Goal: Information Seeking & Learning: Learn about a topic

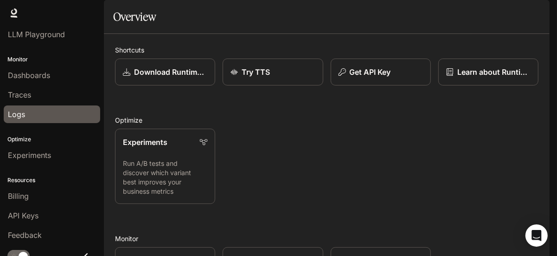
scroll to position [62, 0]
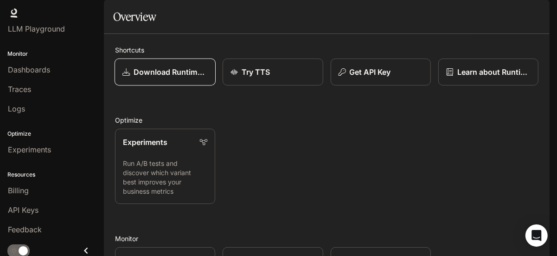
click at [179, 77] on p "Download Runtime SDK" at bounding box center [171, 71] width 74 height 11
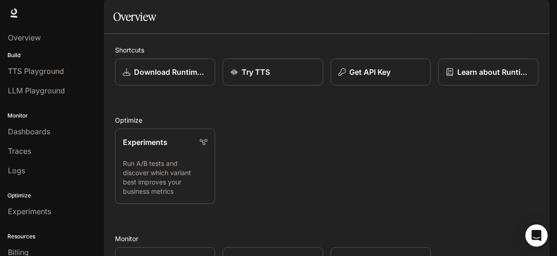
click at [497, 13] on span "Documentation" at bounding box center [496, 13] width 46 height 12
click at [489, 17] on span "Documentation" at bounding box center [496, 13] width 46 height 12
click at [180, 86] on link "Download Runtime SDK" at bounding box center [165, 71] width 101 height 27
click at [284, 77] on div "Try TTS" at bounding box center [272, 71] width 85 height 11
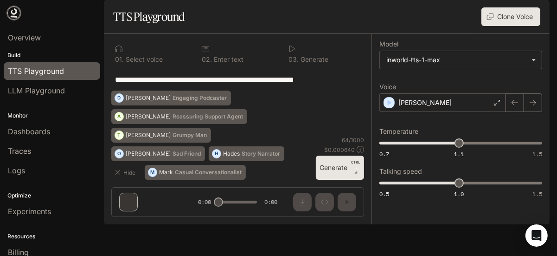
click at [14, 12] on icon at bounding box center [13, 12] width 9 height 9
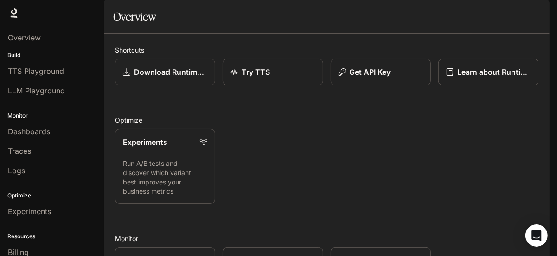
scroll to position [186, 0]
click at [187, 255] on div "Dashboards" at bounding box center [164, 260] width 85 height 11
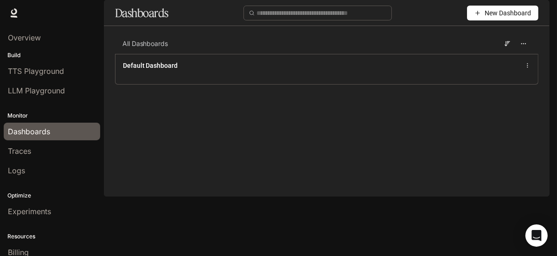
click at [482, 20] on button "New Dashboard" at bounding box center [502, 13] width 71 height 15
click at [467, 64] on li "Create dashboard" at bounding box center [492, 58] width 88 height 15
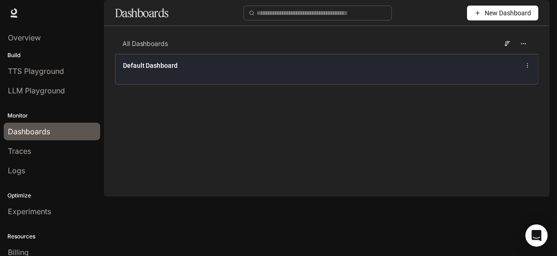
click at [392, 71] on div "Default Dashboard" at bounding box center [327, 65] width 408 height 11
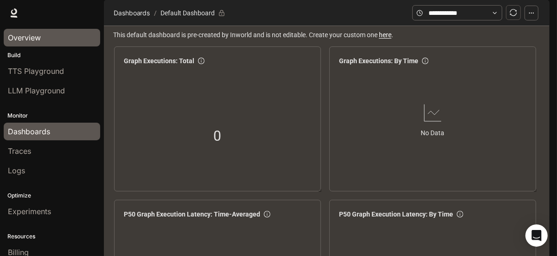
click at [22, 39] on span "Overview" at bounding box center [24, 37] width 33 height 11
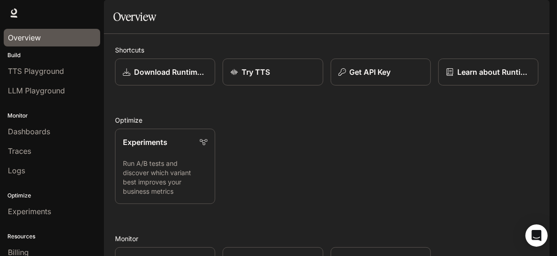
click at [487, 15] on span "Documentation" at bounding box center [496, 13] width 46 height 12
